Goal: Task Accomplishment & Management: Complete application form

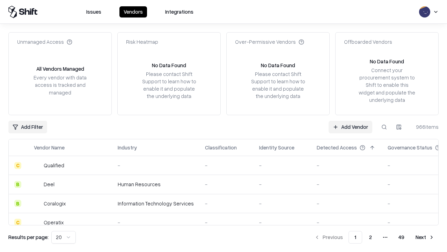
click at [350, 126] on link "Add Vendor" at bounding box center [351, 127] width 44 height 13
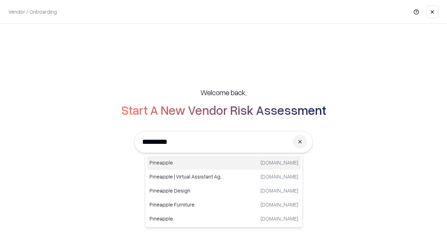
click at [224, 162] on div "Pineapple [DOMAIN_NAME]" at bounding box center [224, 162] width 154 height 14
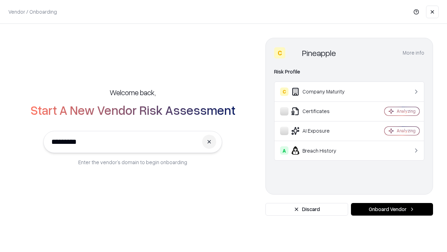
type input "*********"
click at [392, 209] on button "Onboard Vendor" at bounding box center [392, 209] width 82 height 13
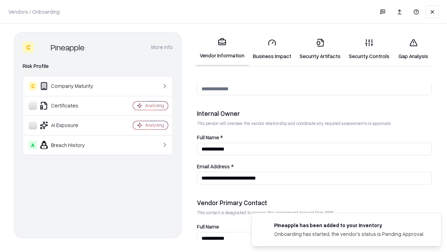
scroll to position [362, 0]
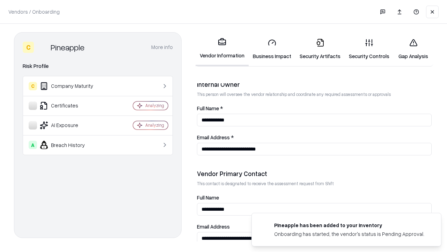
click at [272, 49] on link "Business Impact" at bounding box center [272, 49] width 47 height 32
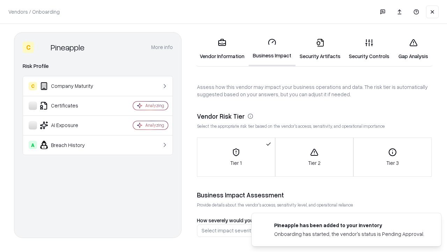
click at [413, 49] on link "Gap Analysis" at bounding box center [413, 49] width 39 height 32
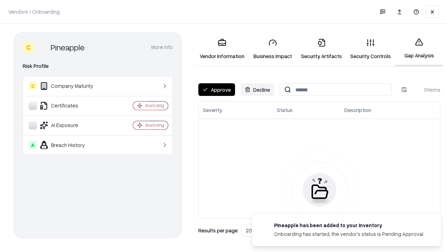
click at [217, 89] on button "Approve" at bounding box center [216, 89] width 37 height 13
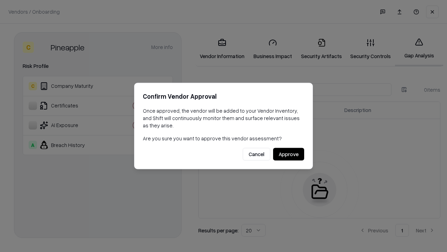
click at [289, 154] on button "Approve" at bounding box center [288, 154] width 31 height 13
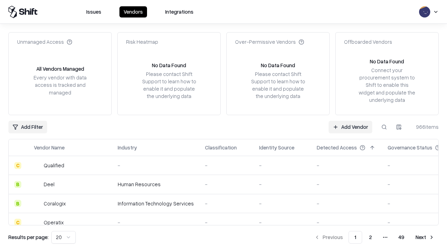
type input "*********"
click at [350, 126] on link "Add Vendor" at bounding box center [351, 127] width 44 height 13
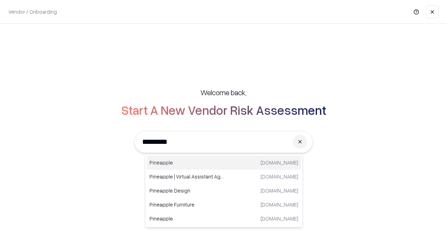
click at [224, 162] on div "Pineapple [DOMAIN_NAME]" at bounding box center [224, 162] width 154 height 14
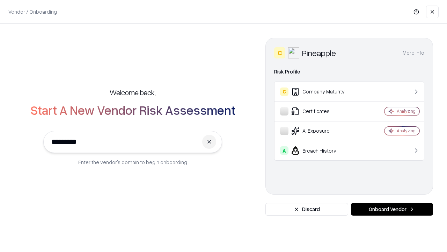
type input "*********"
click at [392, 209] on button "Onboard Vendor" at bounding box center [392, 209] width 82 height 13
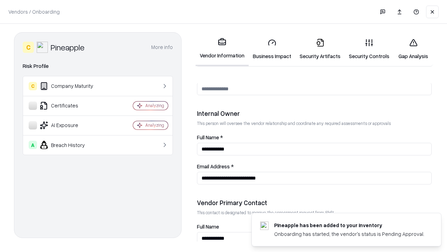
scroll to position [362, 0]
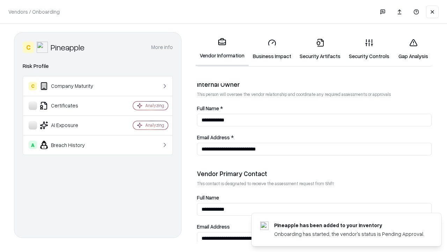
click at [413, 49] on link "Gap Analysis" at bounding box center [413, 49] width 39 height 32
